Goal: Obtain resource: Download file/media

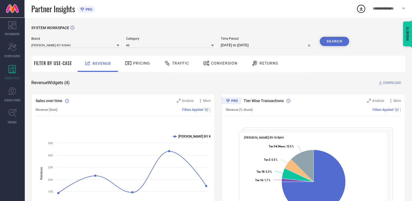
click at [228, 63] on span "Conversion" at bounding box center [224, 63] width 26 height 4
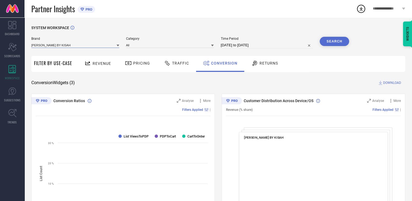
click at [113, 46] on input at bounding box center [75, 45] width 88 height 6
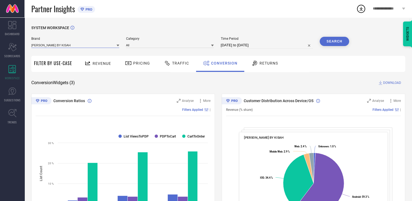
click at [89, 45] on input at bounding box center [75, 45] width 88 height 6
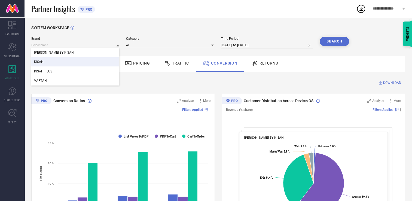
click at [64, 63] on div "KISAH" at bounding box center [75, 61] width 88 height 9
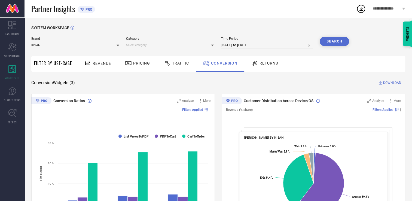
click at [178, 45] on input at bounding box center [170, 45] width 88 height 6
click at [162, 48] on input at bounding box center [170, 45] width 88 height 6
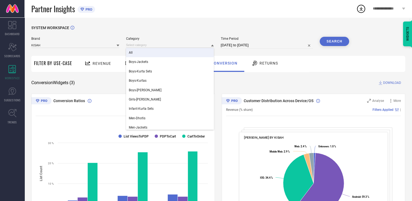
click at [146, 53] on div "All" at bounding box center [170, 52] width 88 height 9
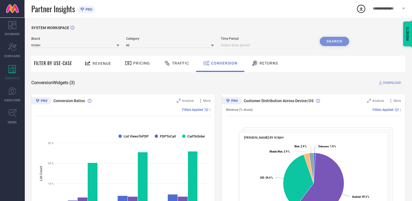
select select "7"
select select "2025"
select select "8"
select select "2025"
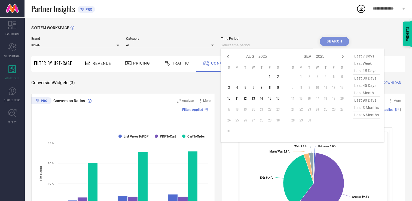
click at [292, 42] on input at bounding box center [267, 45] width 92 height 7
click at [272, 76] on td "1" at bounding box center [269, 76] width 8 height 8
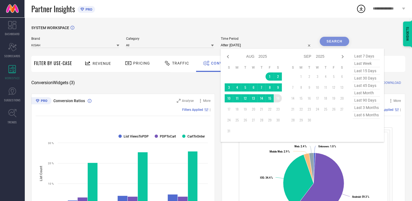
type input "[DATE] to [DATE]"
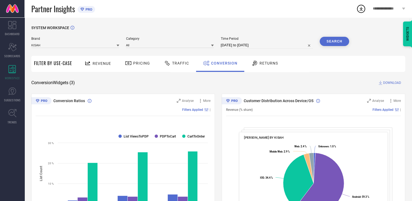
click at [336, 41] on button "Search" at bounding box center [334, 41] width 29 height 9
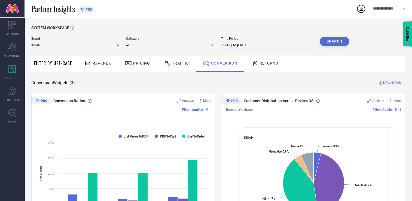
click at [390, 84] on span "DOWNLOAD" at bounding box center [392, 82] width 18 height 5
click at [363, 12] on icon at bounding box center [361, 9] width 10 height 10
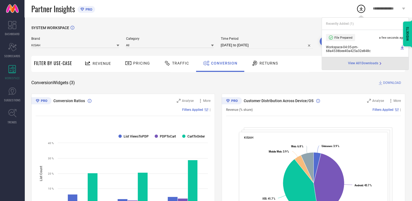
click at [400, 46] on icon at bounding box center [402, 47] width 4 height 4
